Goal: Task Accomplishment & Management: Manage account settings

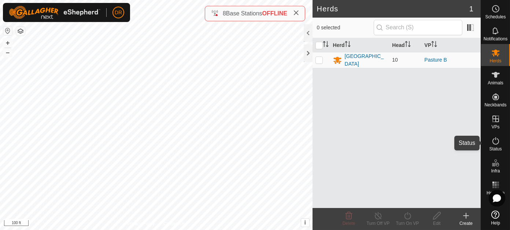
click at [494, 142] on icon at bounding box center [495, 140] width 9 height 9
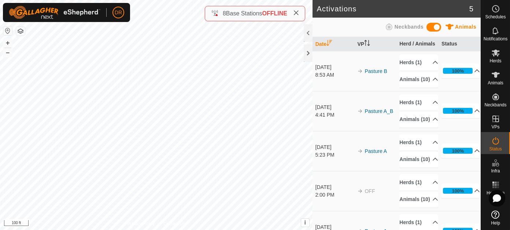
click at [297, 12] on icon at bounding box center [296, 13] width 6 height 6
click at [308, 48] on div at bounding box center [308, 53] width 9 height 18
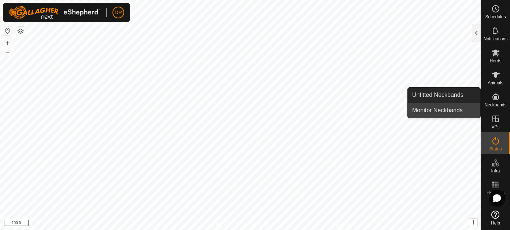
click at [452, 109] on link "Monitor Neckbands" at bounding box center [444, 110] width 73 height 15
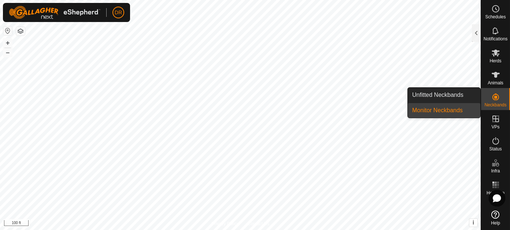
click at [487, 97] on div "Neckbands" at bounding box center [495, 99] width 29 height 22
click at [494, 95] on icon at bounding box center [495, 96] width 9 height 9
click at [470, 107] on link "Monitor Neckbands" at bounding box center [444, 110] width 73 height 15
click at [438, 110] on link "Monitor Neckbands" at bounding box center [444, 110] width 73 height 15
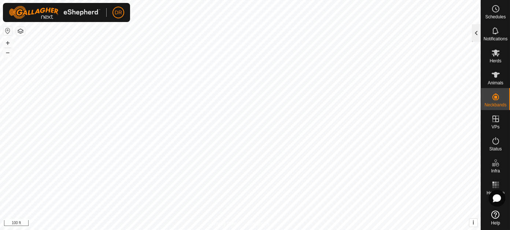
click at [475, 36] on div at bounding box center [476, 33] width 9 height 18
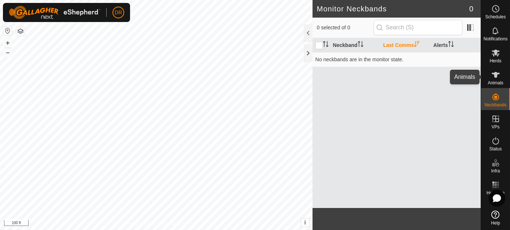
click at [492, 76] on icon at bounding box center [495, 74] width 9 height 9
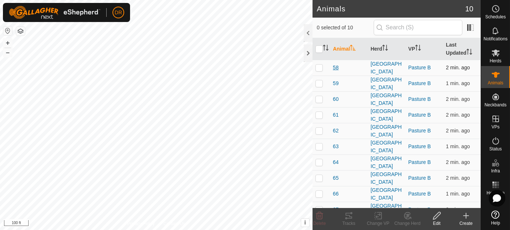
click at [337, 66] on span "58" at bounding box center [336, 68] width 6 height 8
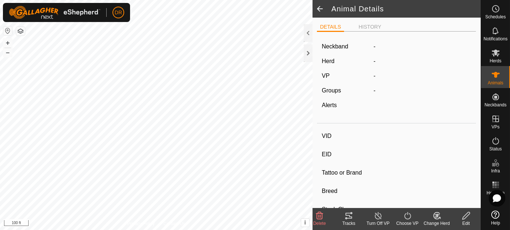
type input "58"
type input "-"
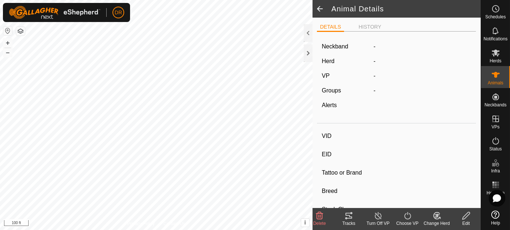
type input "0 kg"
type input "-"
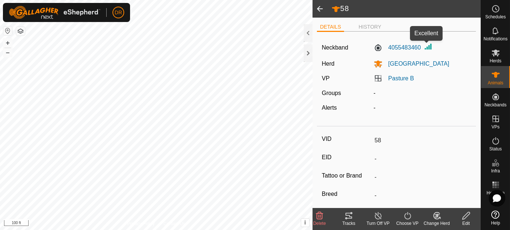
click at [427, 47] on img at bounding box center [428, 46] width 9 height 9
click at [306, 55] on div at bounding box center [308, 53] width 9 height 18
